Goal: Task Accomplishment & Management: Manage account settings

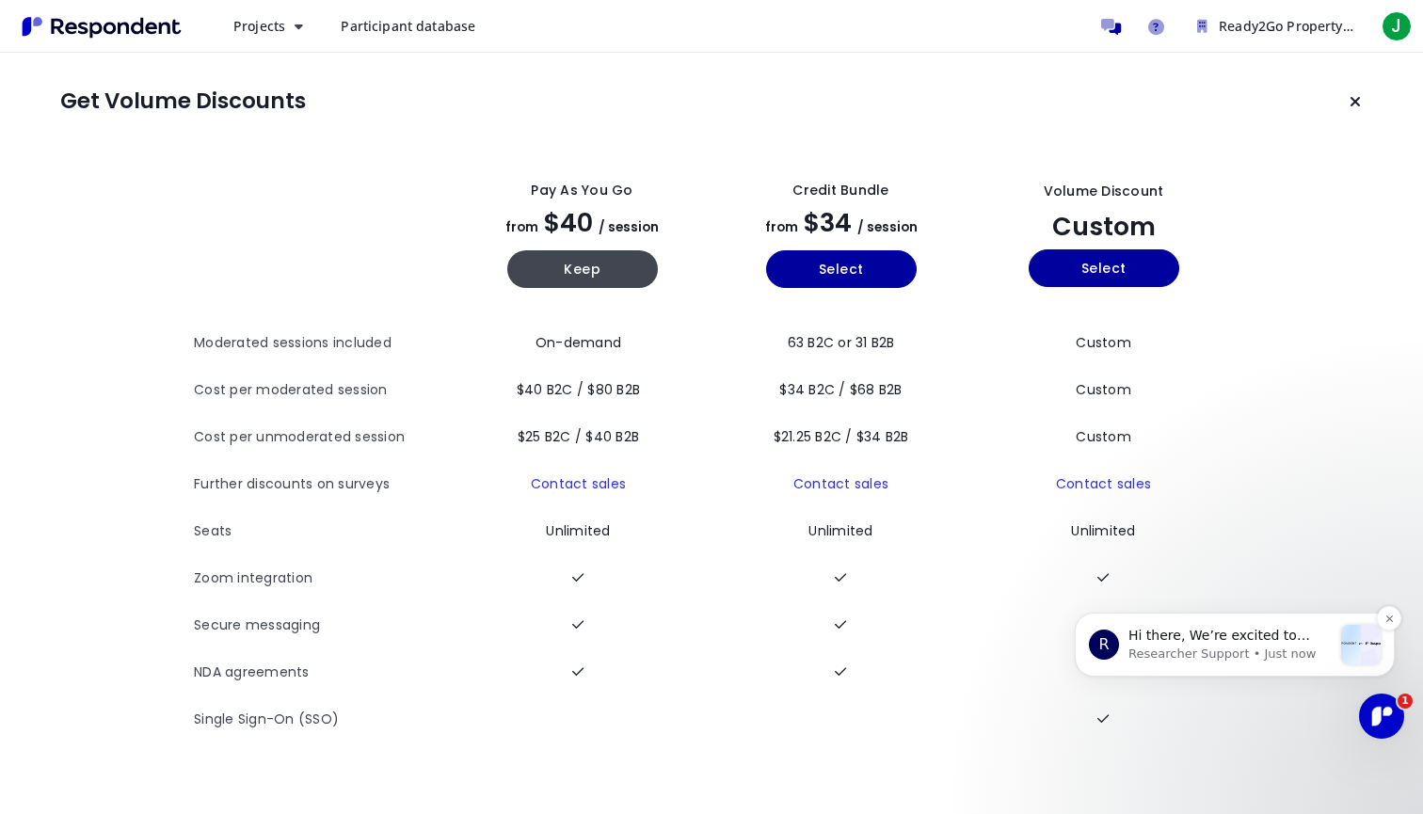
click at [1261, 653] on p "Researcher Support • Just now" at bounding box center [1229, 654] width 203 height 17
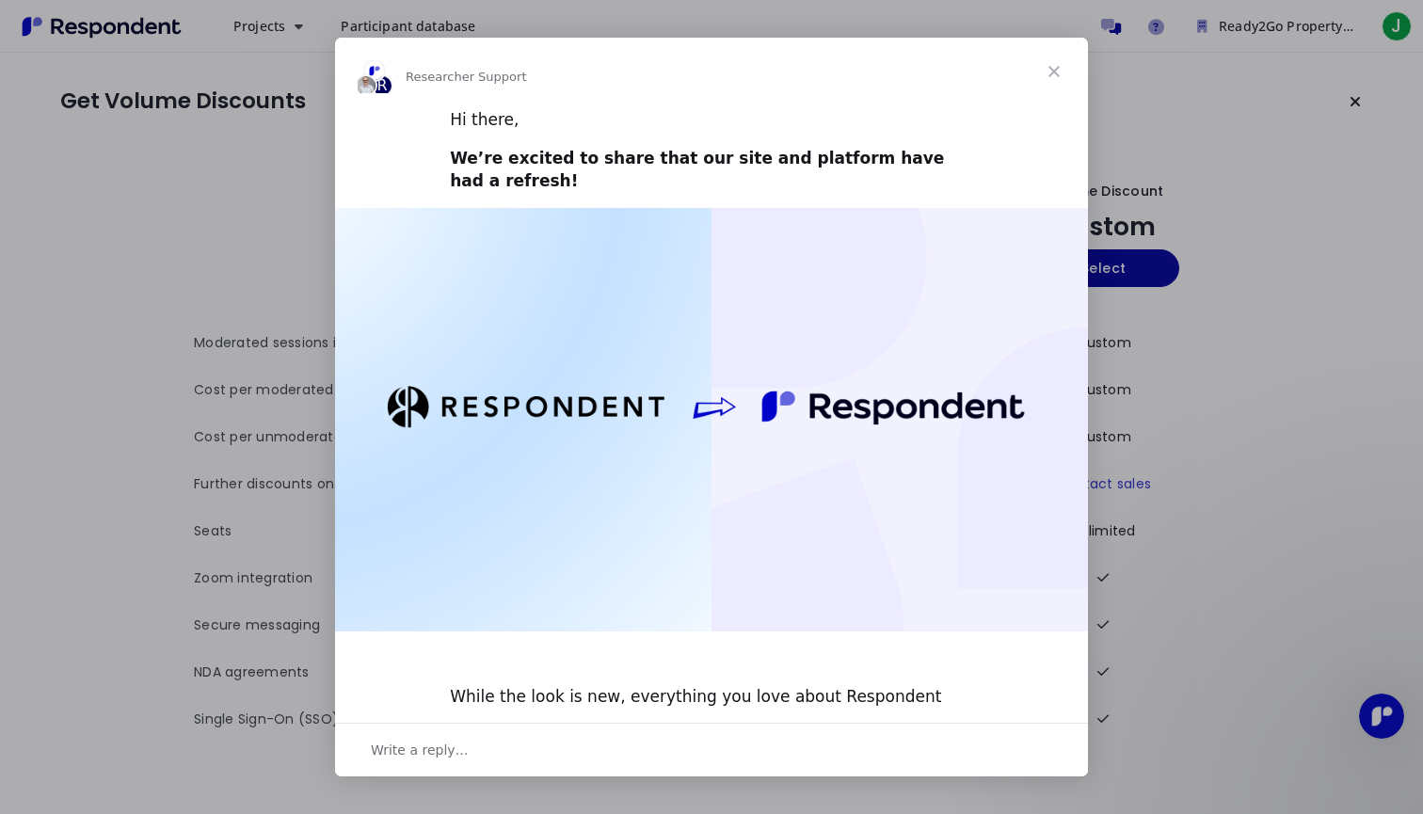
click at [846, 381] on img "Intercom messenger" at bounding box center [711, 420] width 753 height 424
click at [1057, 71] on span "Close" at bounding box center [1054, 72] width 68 height 68
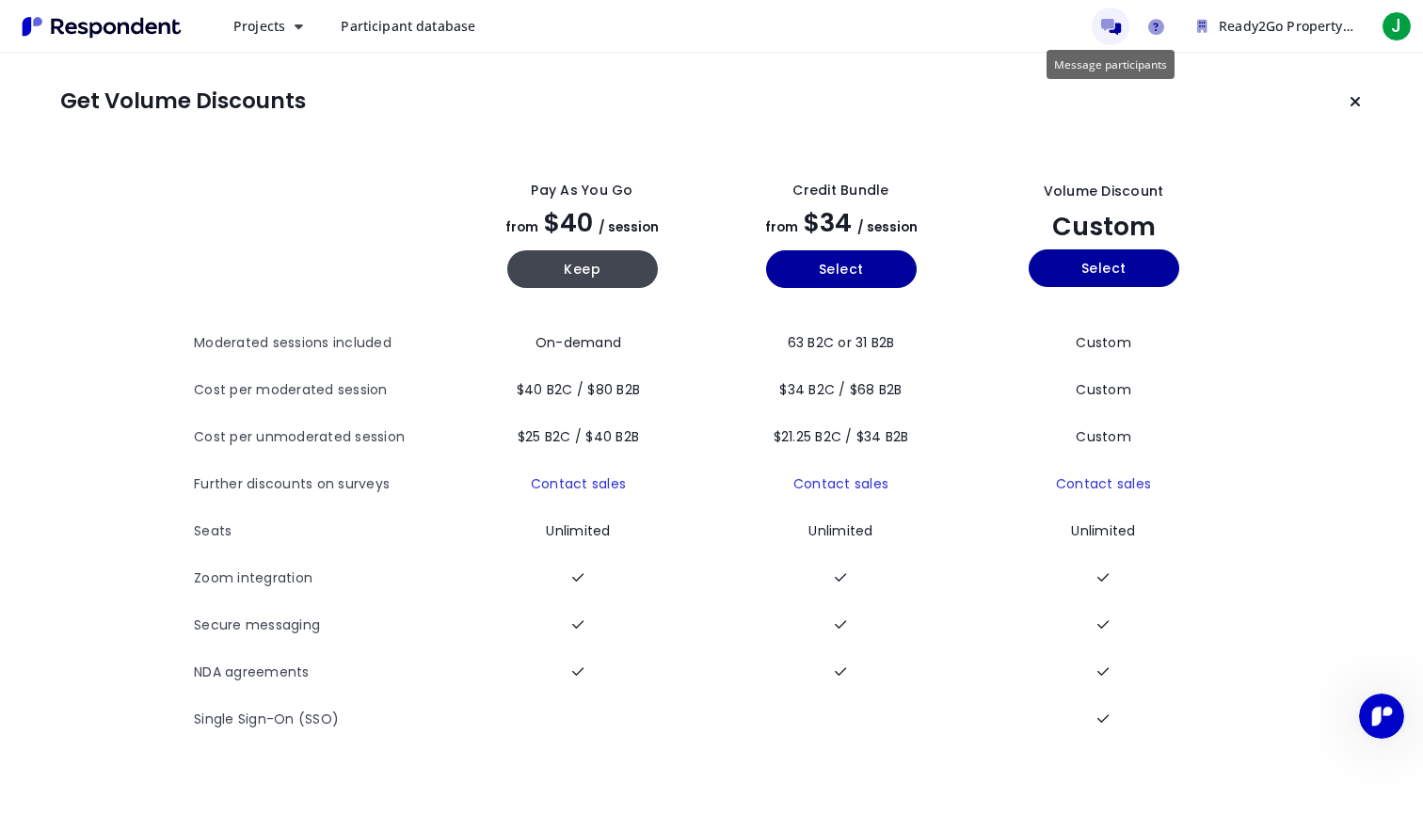
click at [1106, 27] on icon "Message participants" at bounding box center [1111, 27] width 20 height 16
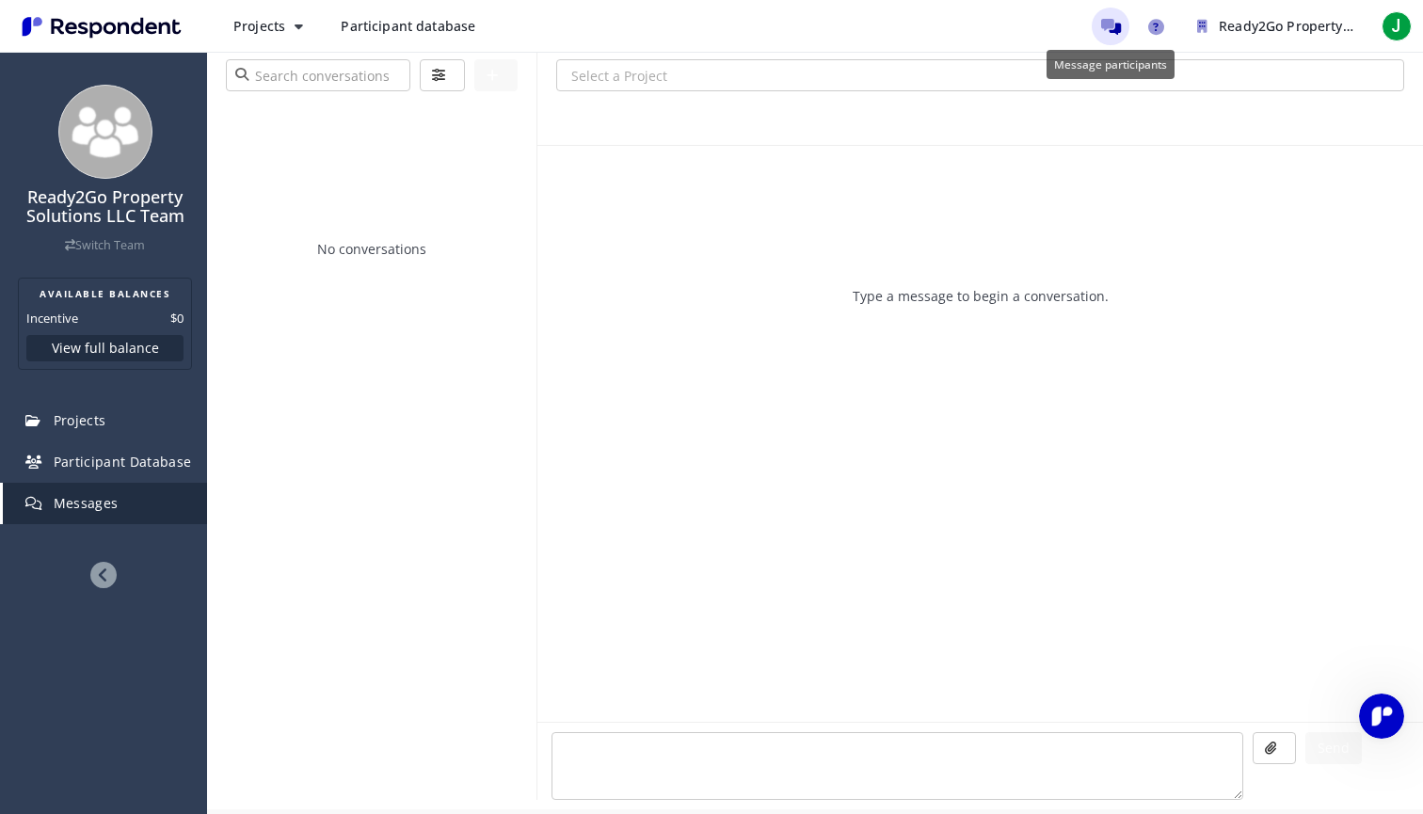
click at [1112, 16] on link "Message participants" at bounding box center [1111, 27] width 38 height 38
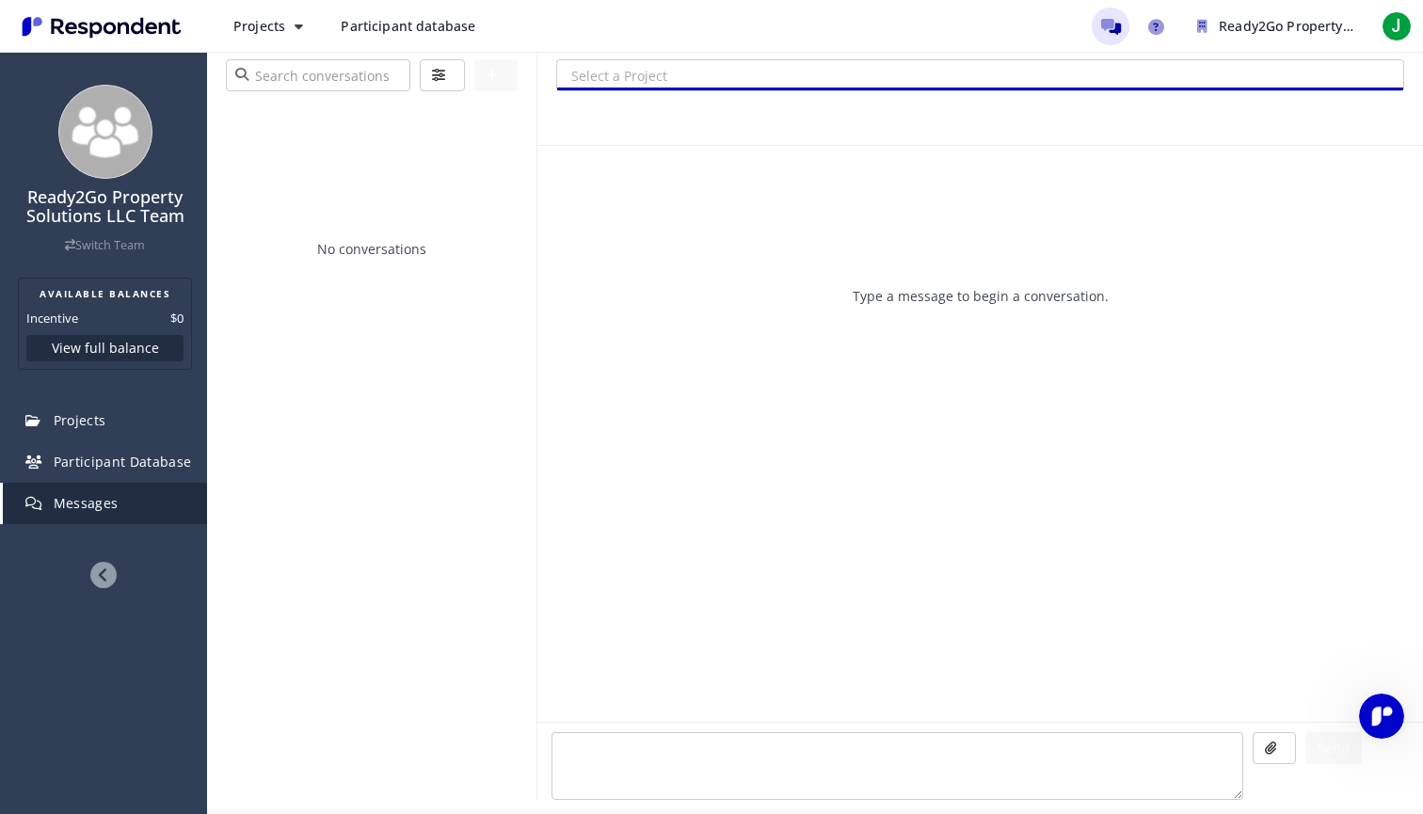
click at [914, 75] on input "Select a Project" at bounding box center [980, 76] width 846 height 32
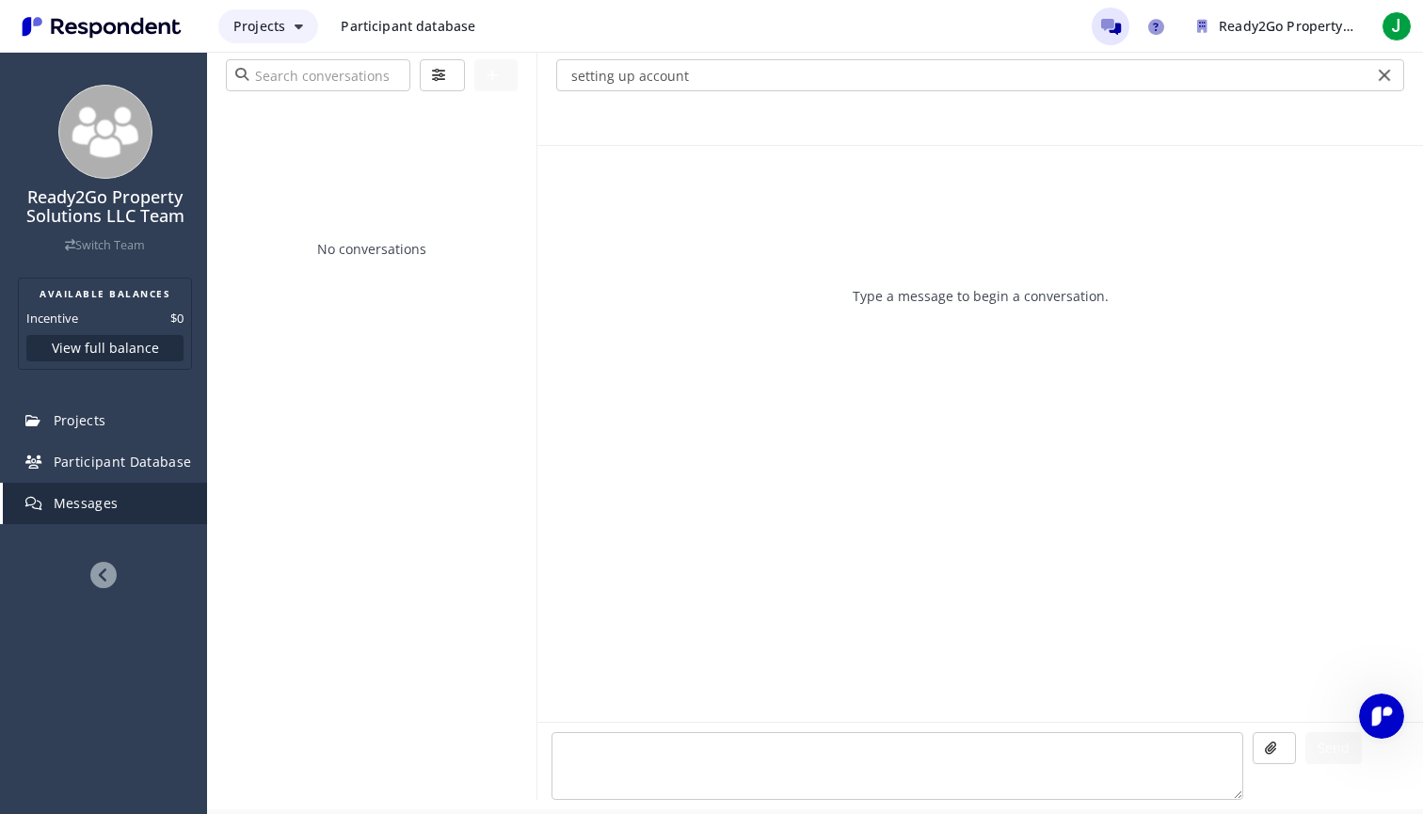
type input "setting up account"
click at [297, 28] on icon "Main navigation" at bounding box center [299, 26] width 8 height 13
click at [405, 28] on md-backdrop at bounding box center [711, 407] width 1423 height 814
click at [273, 24] on span "Projects" at bounding box center [259, 26] width 52 height 18
click at [129, 159] on md-backdrop at bounding box center [711, 407] width 1423 height 814
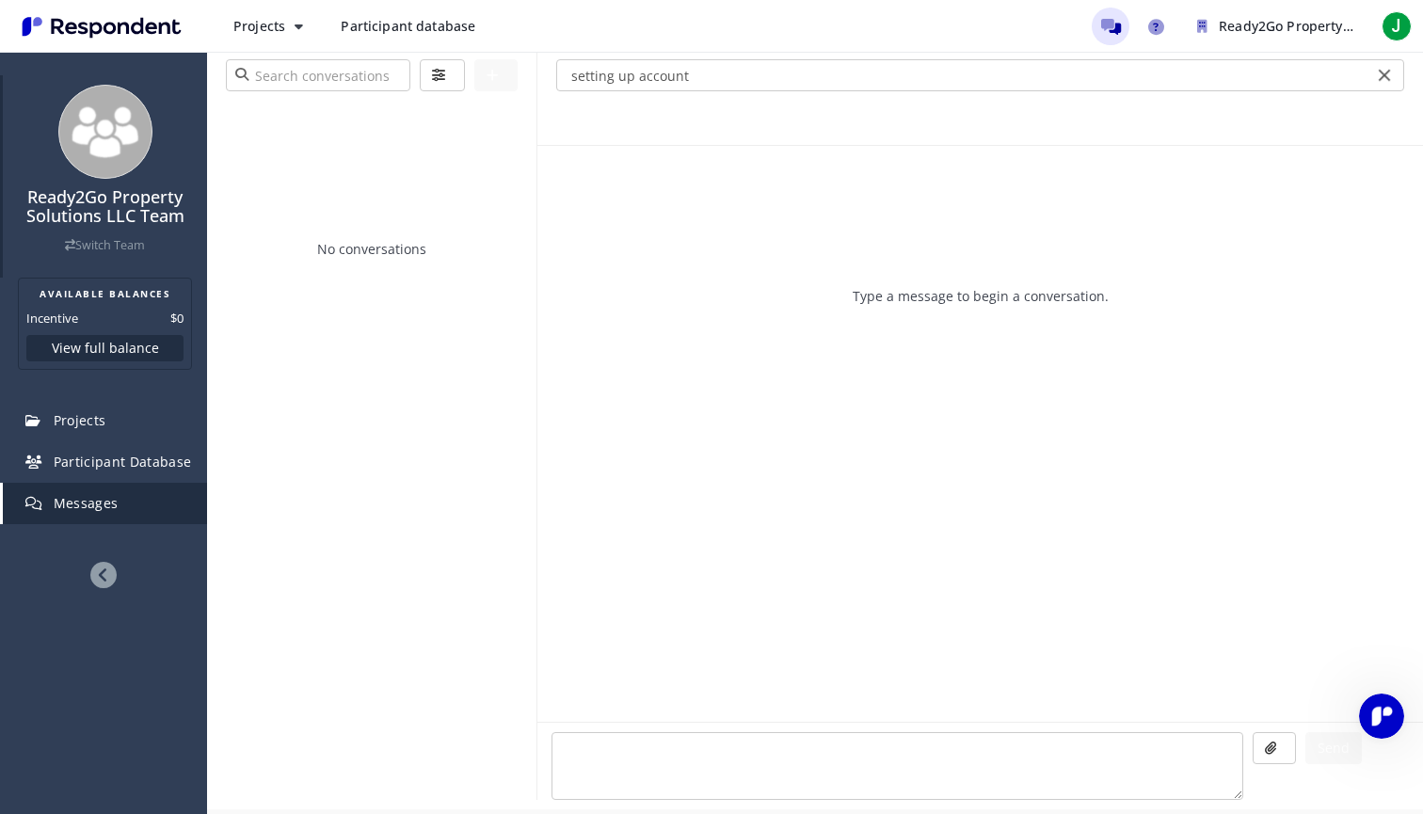
click at [103, 129] on img at bounding box center [105, 132] width 94 height 94
click at [424, 19] on span "Participant database" at bounding box center [408, 26] width 135 height 18
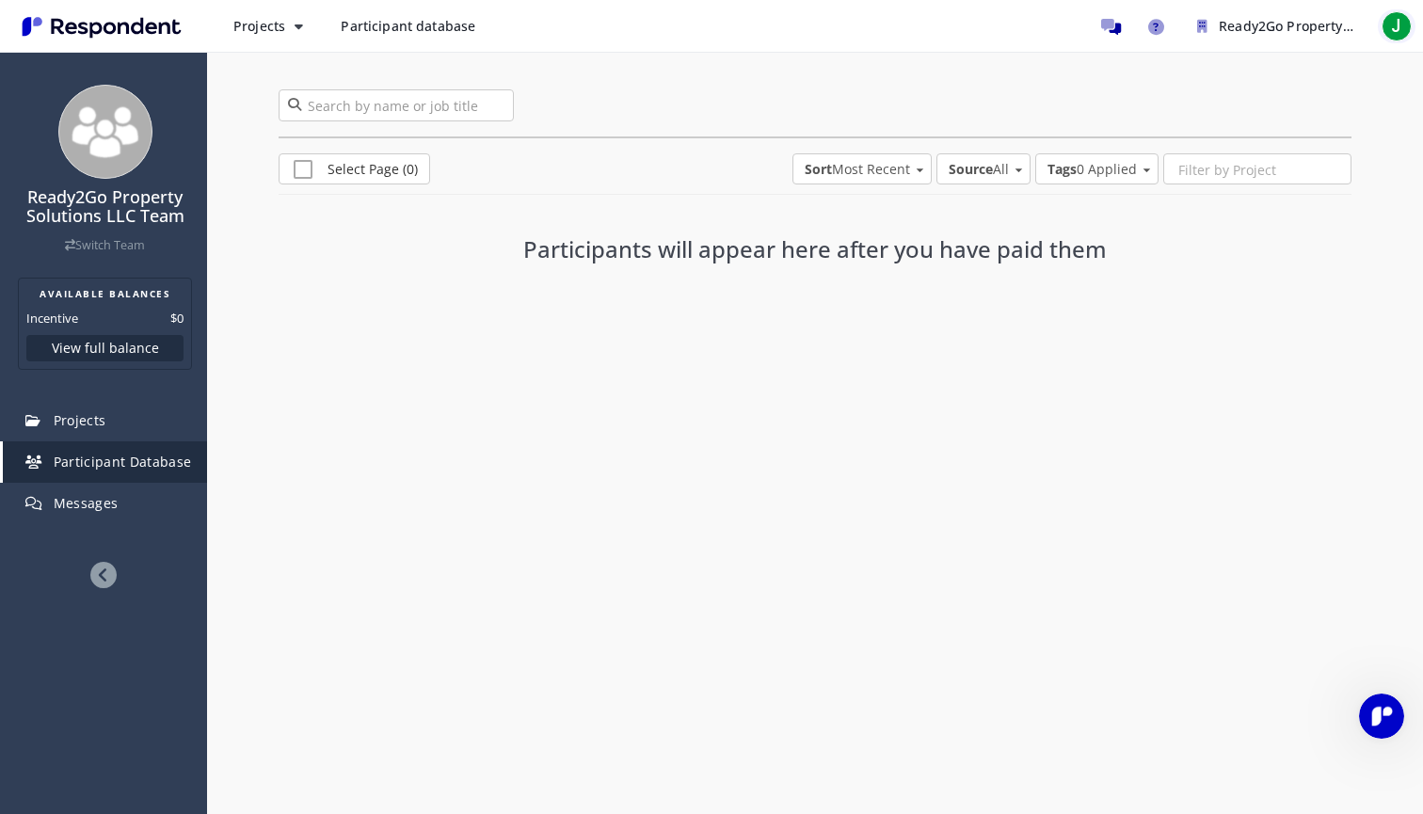
click at [1396, 30] on span "J" at bounding box center [1397, 26] width 30 height 30
click at [1266, 127] on link "Account settings" at bounding box center [1295, 122] width 241 height 45
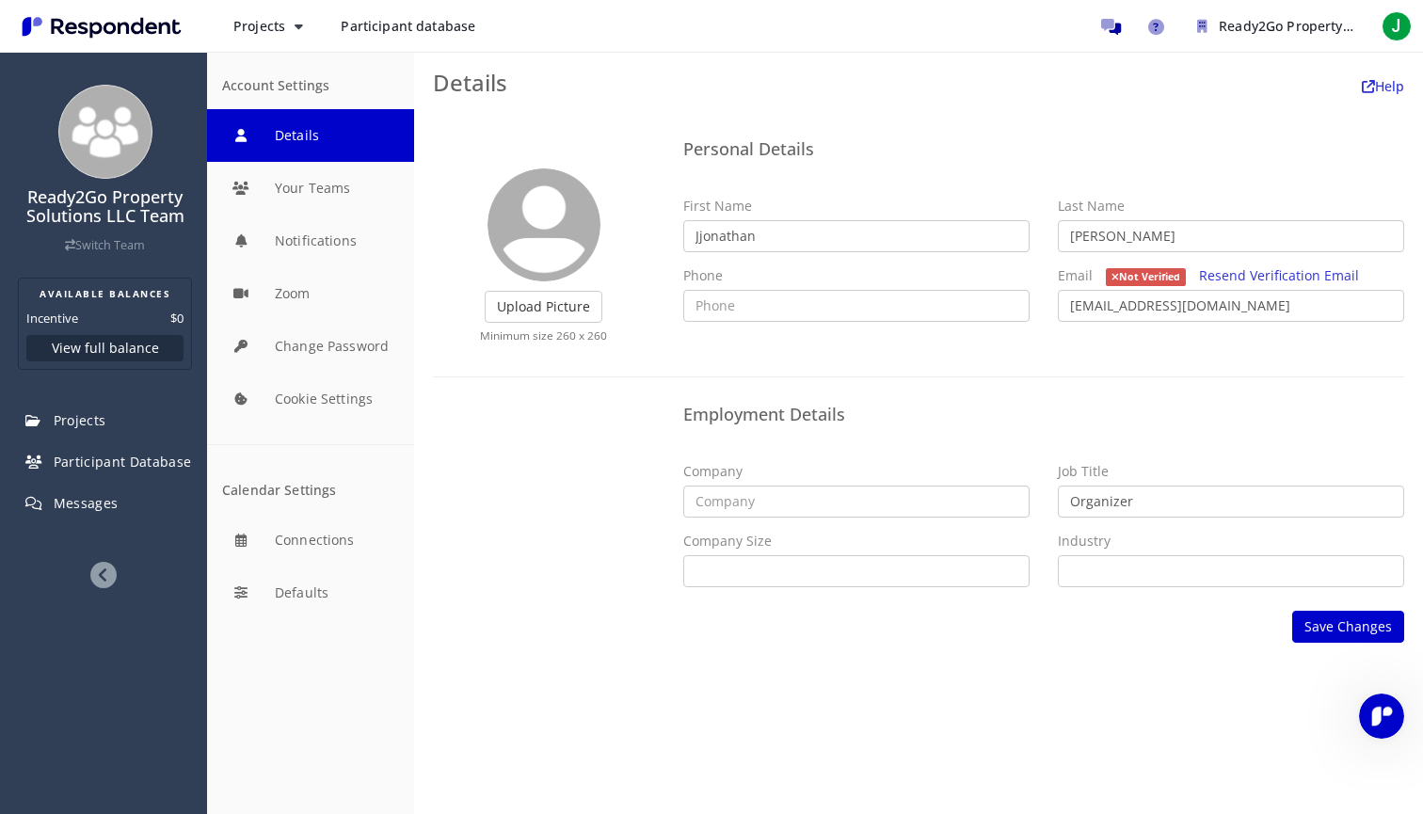
type input "[PERSON_NAME]"
click at [792, 303] on input "text" at bounding box center [856, 306] width 346 height 32
type input "7175868559"
click at [1273, 274] on link "Resend Verification Email" at bounding box center [1279, 275] width 160 height 18
click at [112, 348] on button "View full balance" at bounding box center [104, 348] width 157 height 26
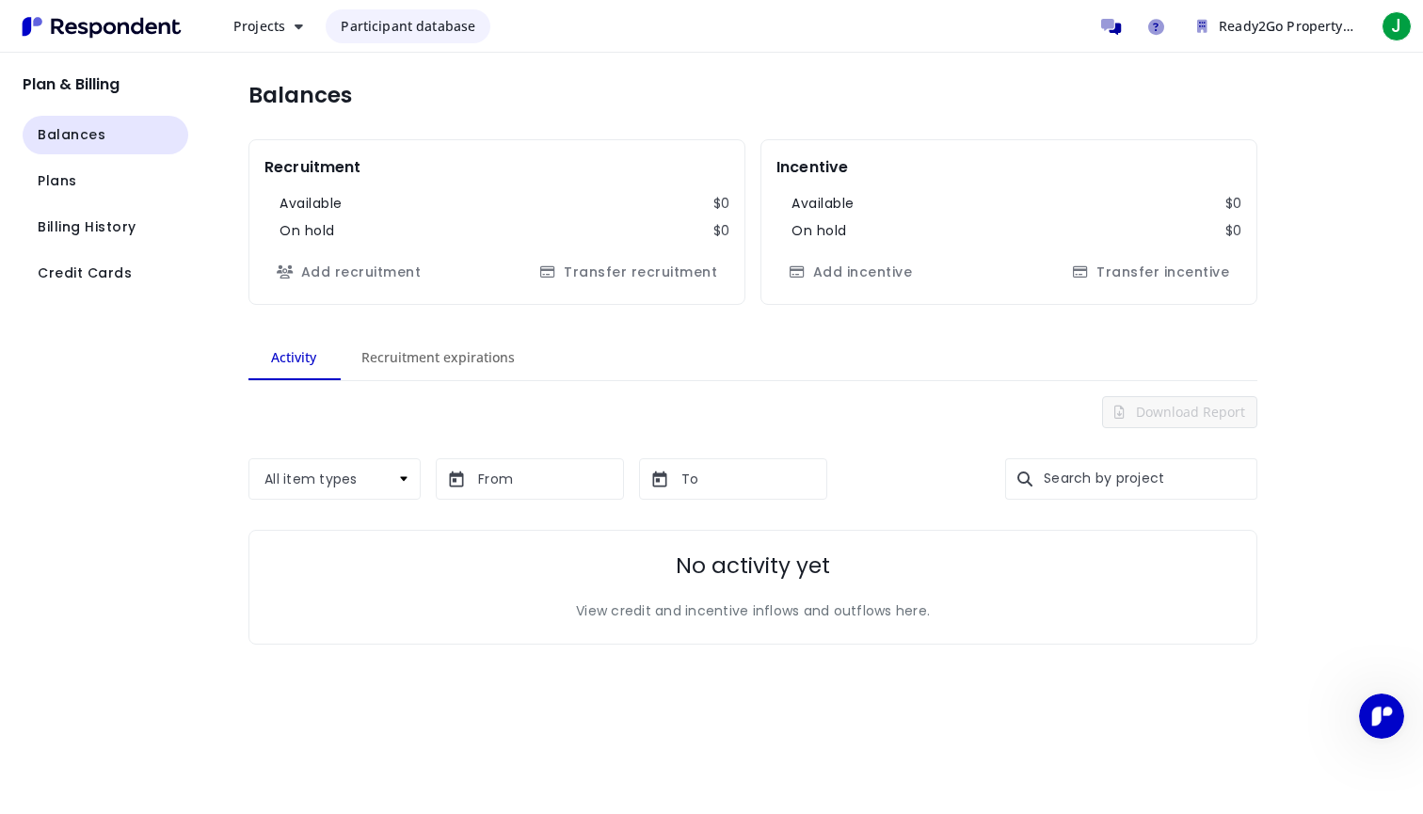
click at [402, 29] on span "Participant database" at bounding box center [408, 26] width 135 height 18
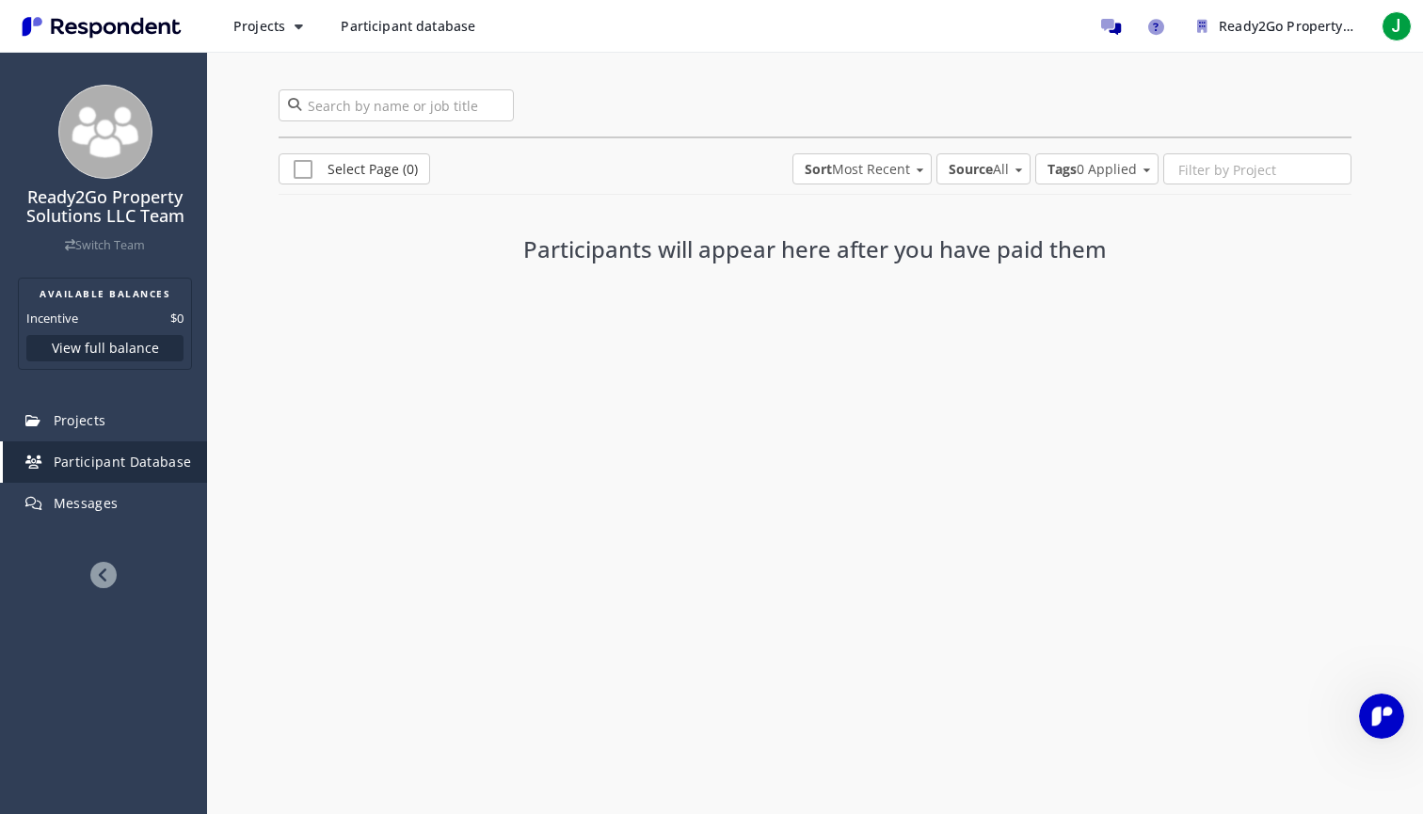
click at [402, 29] on span "Participant database" at bounding box center [408, 26] width 135 height 18
click at [297, 23] on icon "Main navigation" at bounding box center [299, 26] width 8 height 13
click at [297, 23] on md-backdrop at bounding box center [711, 407] width 1423 height 814
click at [1401, 26] on span "J" at bounding box center [1397, 26] width 30 height 30
click at [104, 569] on md-backdrop at bounding box center [711, 407] width 1423 height 814
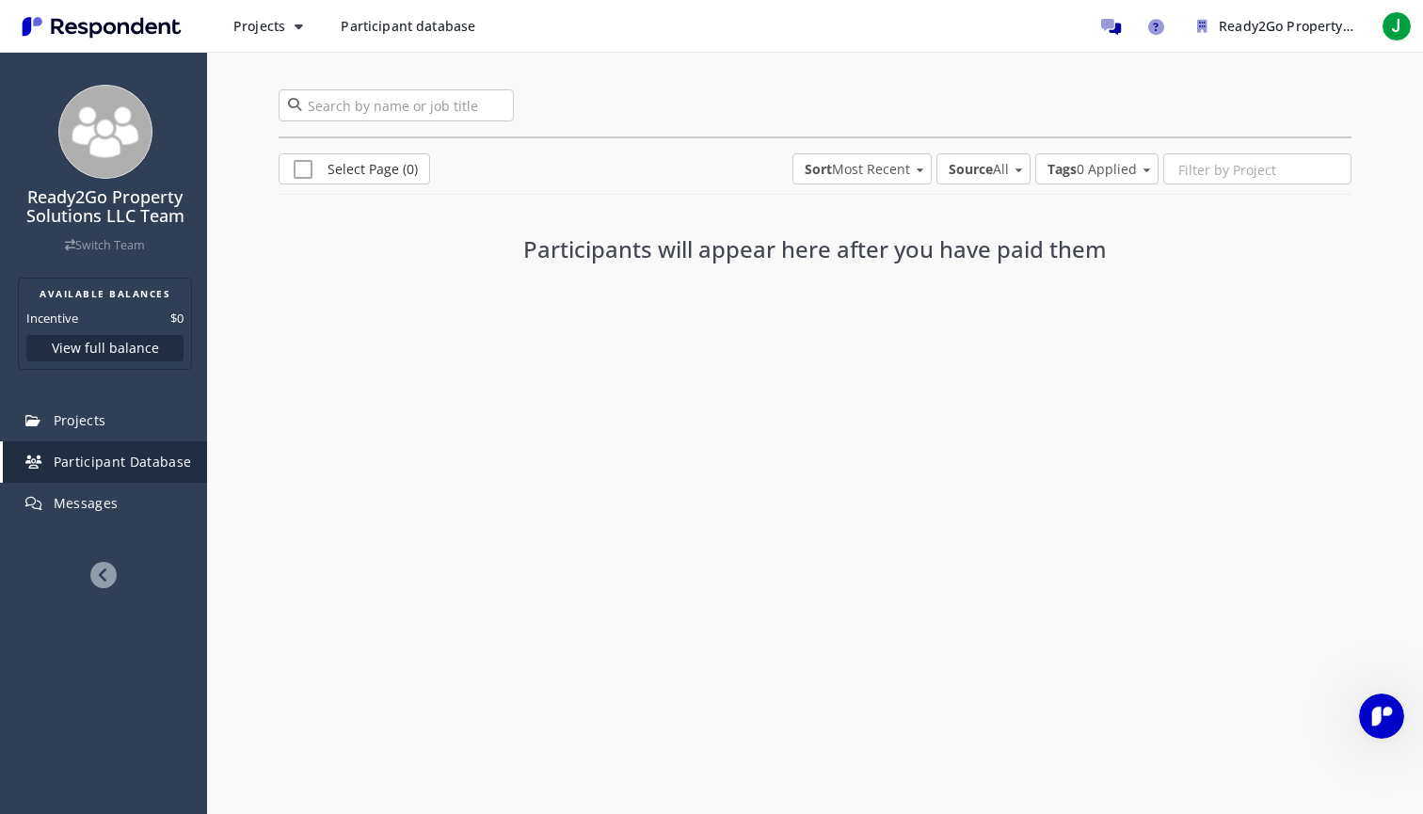
click at [103, 577] on icon at bounding box center [103, 575] width 26 height 26
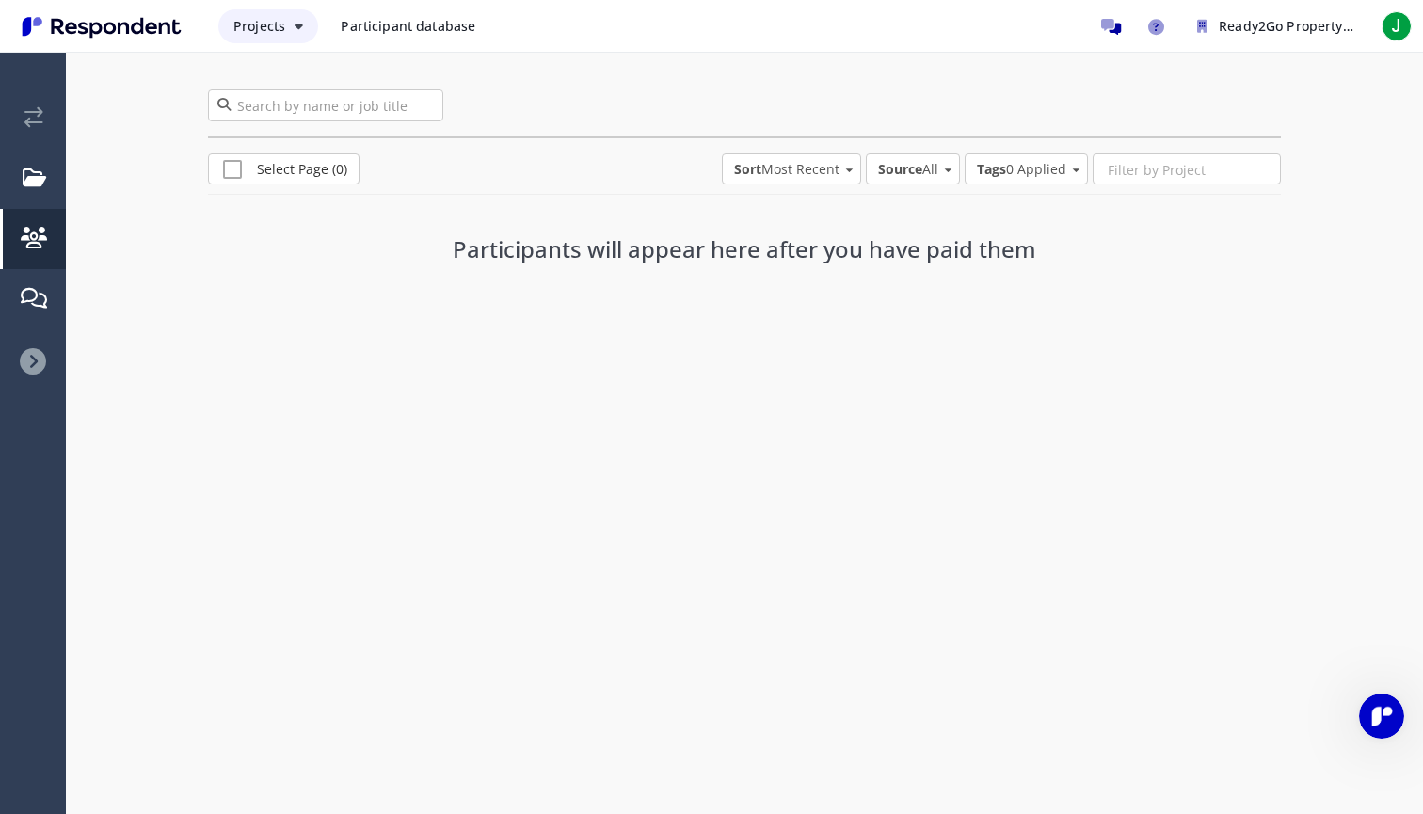
click at [260, 33] on span "Projects" at bounding box center [259, 26] width 52 height 18
click at [1399, 27] on md-backdrop at bounding box center [711, 407] width 1423 height 814
click at [1399, 23] on span "J" at bounding box center [1397, 26] width 30 height 30
